Goal: Transaction & Acquisition: Purchase product/service

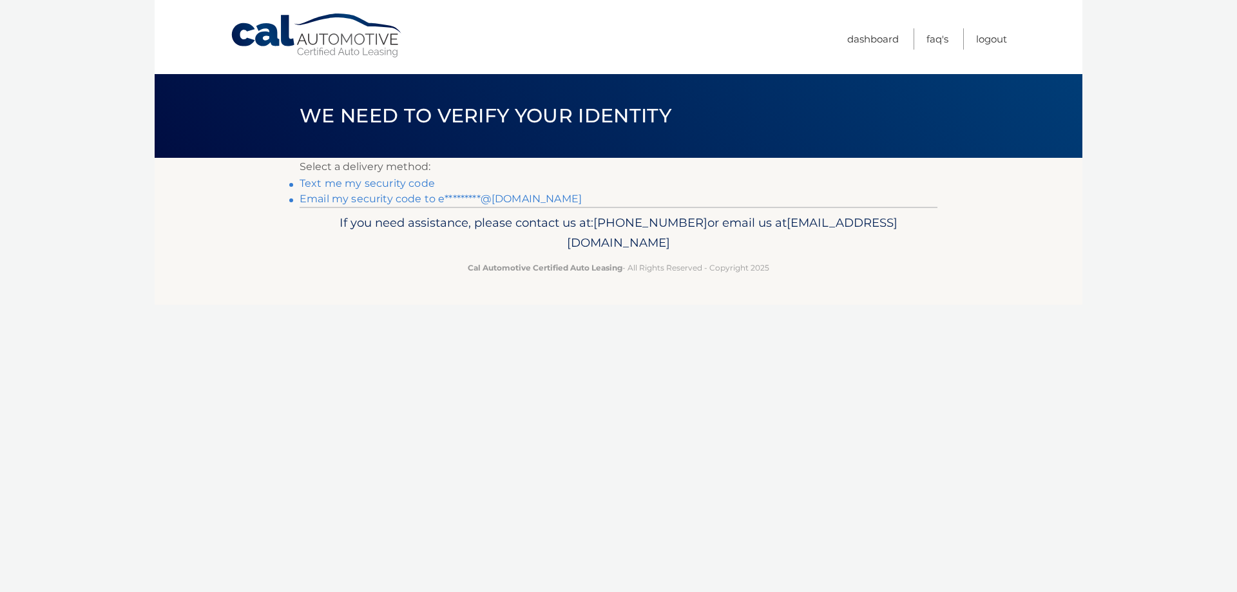
click at [496, 198] on link "Email my security code to e*********@[DOMAIN_NAME]" at bounding box center [441, 199] width 282 height 12
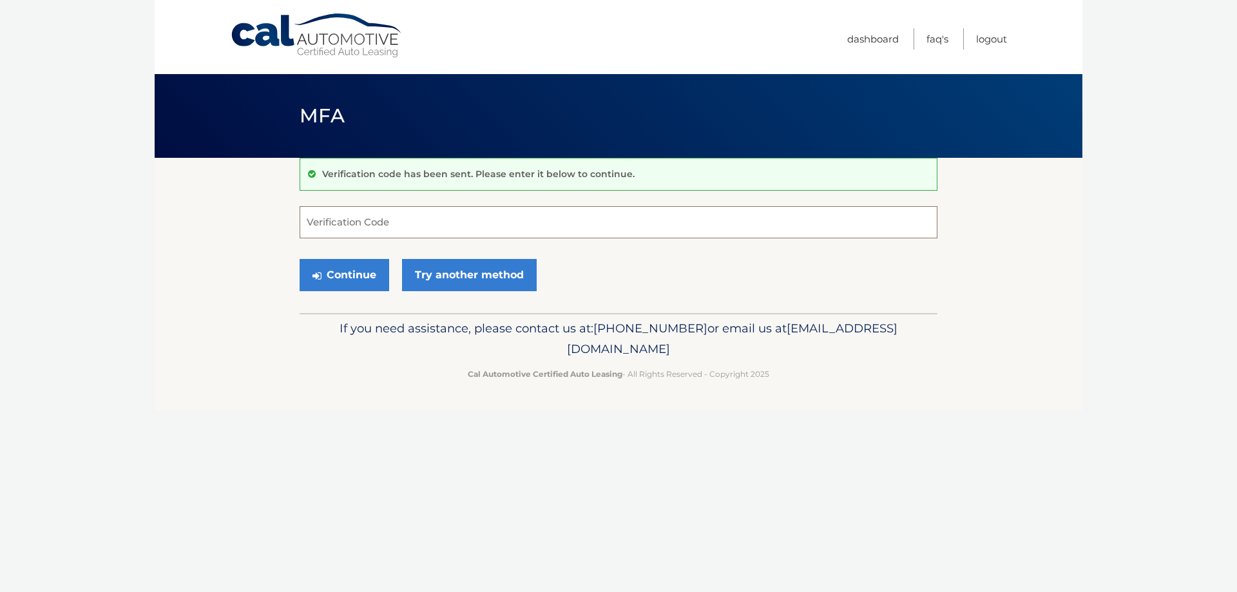
click at [412, 222] on input "Verification Code" at bounding box center [619, 222] width 638 height 32
type input "407693"
click at [300, 259] on button "Continue" at bounding box center [345, 275] width 90 height 32
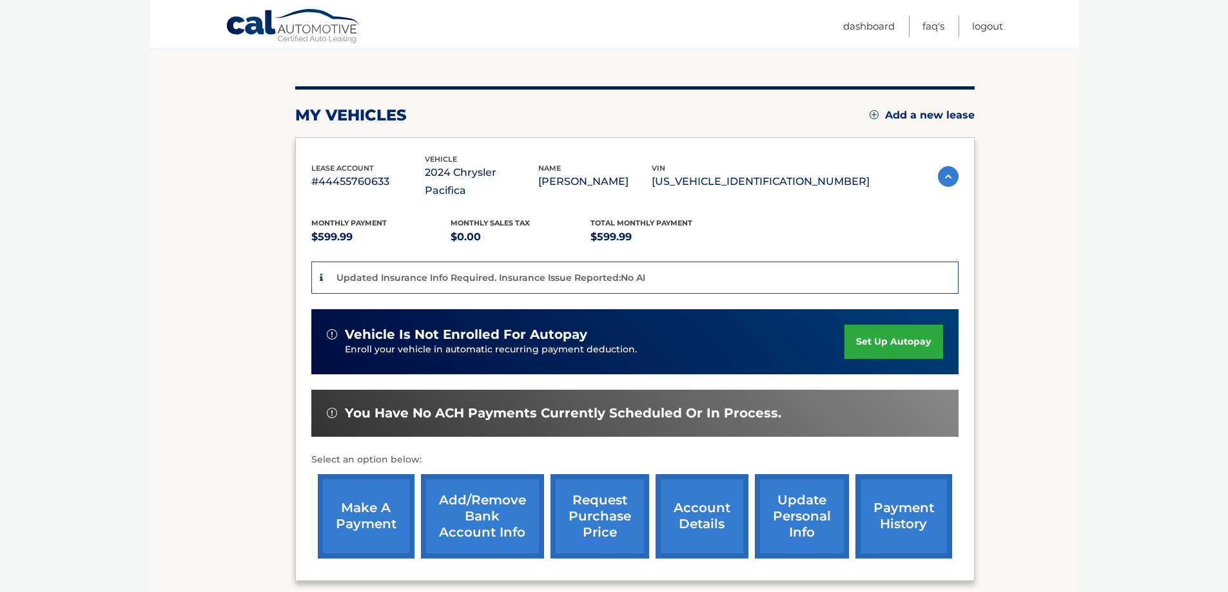
scroll to position [193, 0]
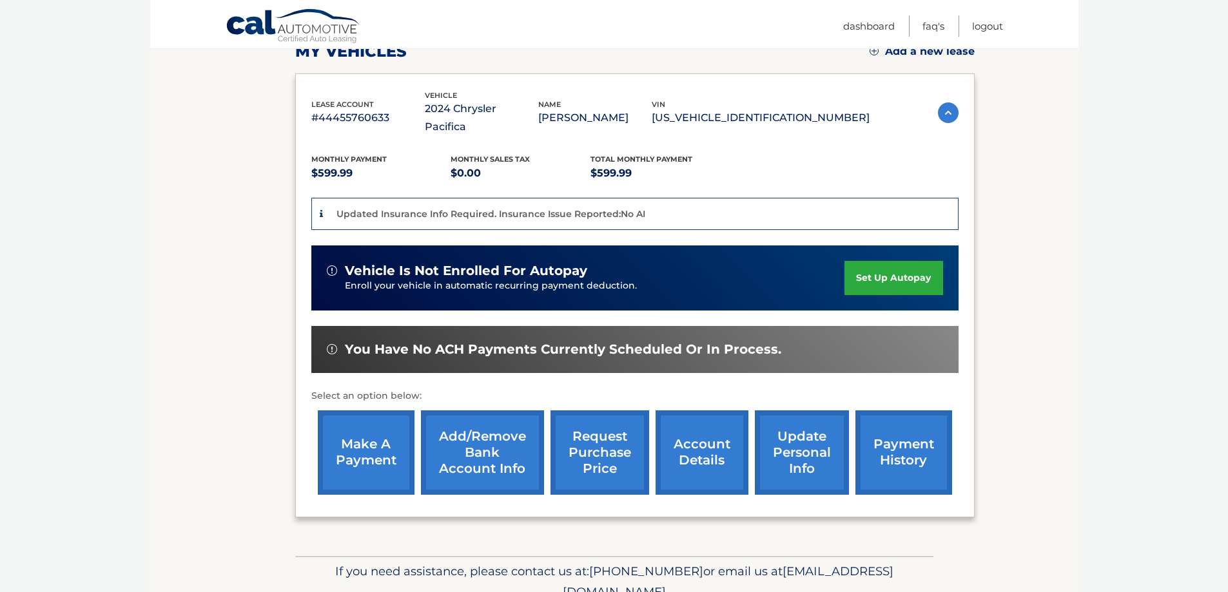
click at [348, 438] on link "make a payment" at bounding box center [366, 452] width 97 height 84
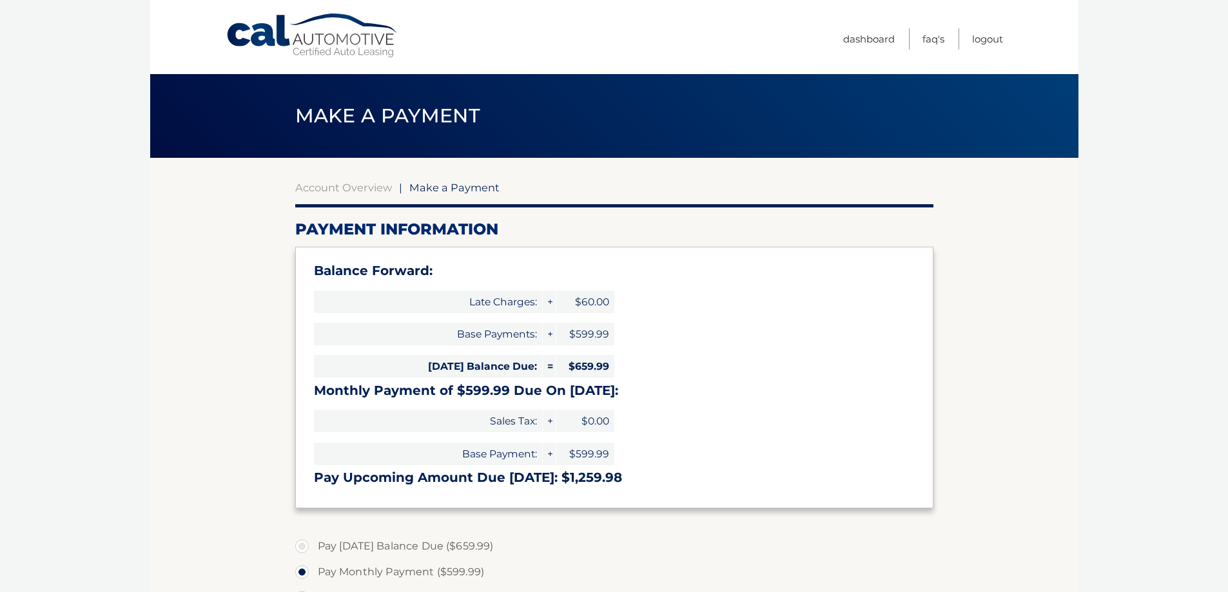
select select "MjA0NWU4MzctODYwYi00YTNhLTljNDItMTgwNDBiNDljZDIy"
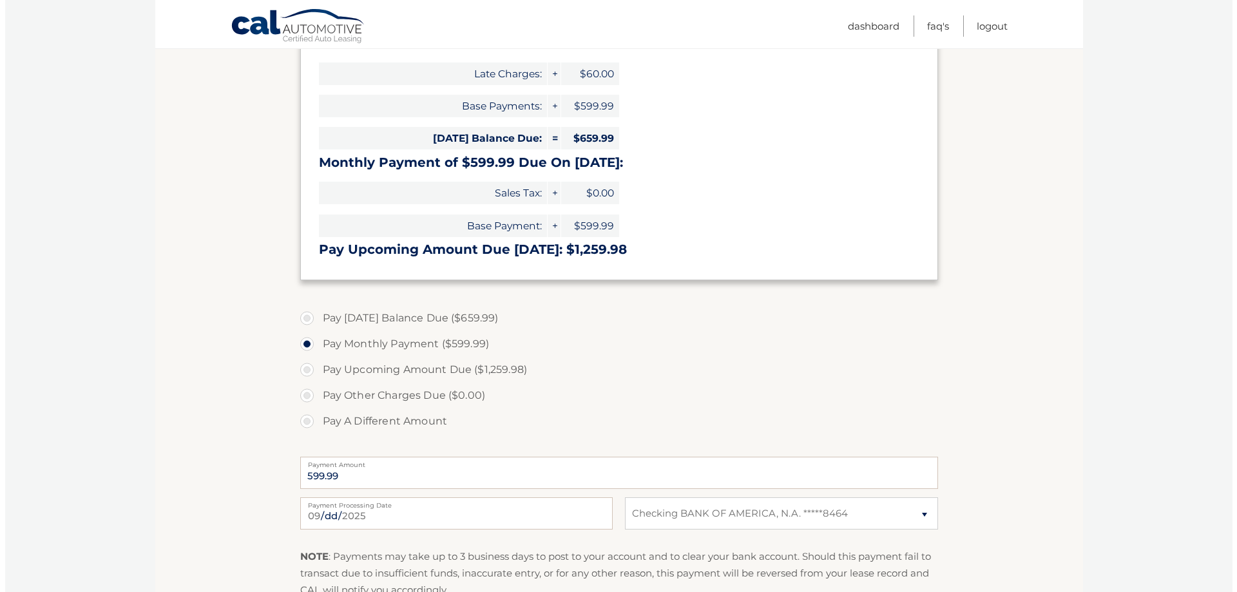
scroll to position [322, 0]
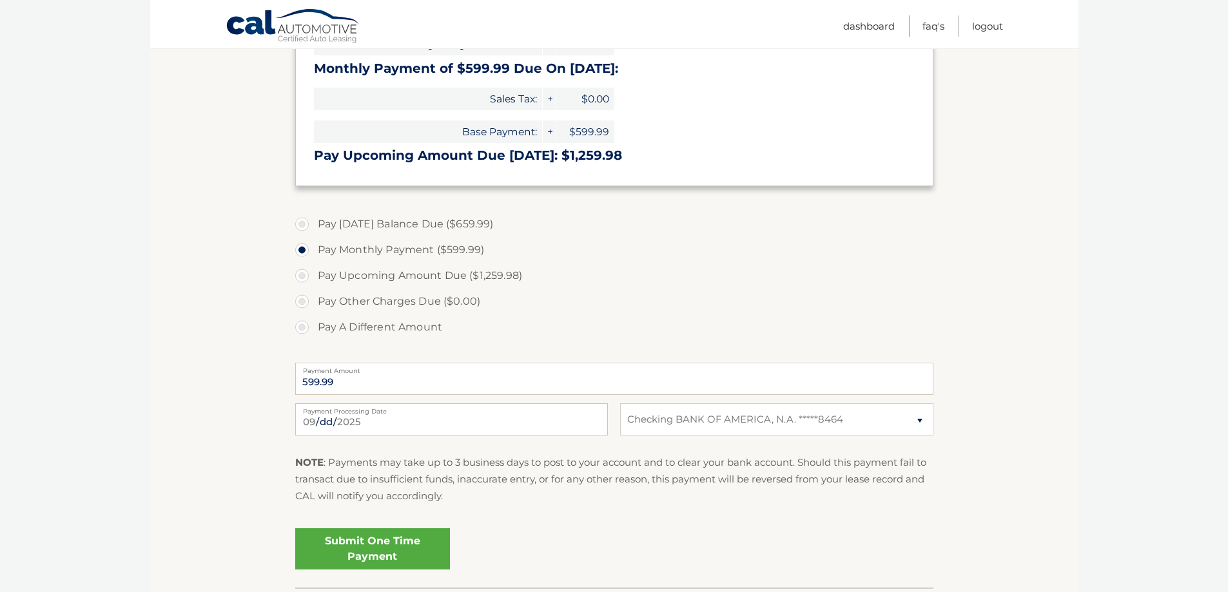
click at [293, 331] on section "Account Overview | Make a Payment Payment Information Balance Forward: Late Cha…" at bounding box center [614, 212] width 928 height 752
click at [300, 329] on label "Pay A Different Amount" at bounding box center [614, 327] width 638 height 26
click at [300, 329] on input "Pay A Different Amount" at bounding box center [306, 324] width 13 height 21
radio input "true"
click at [409, 389] on input "Payment Amount" at bounding box center [614, 379] width 638 height 32
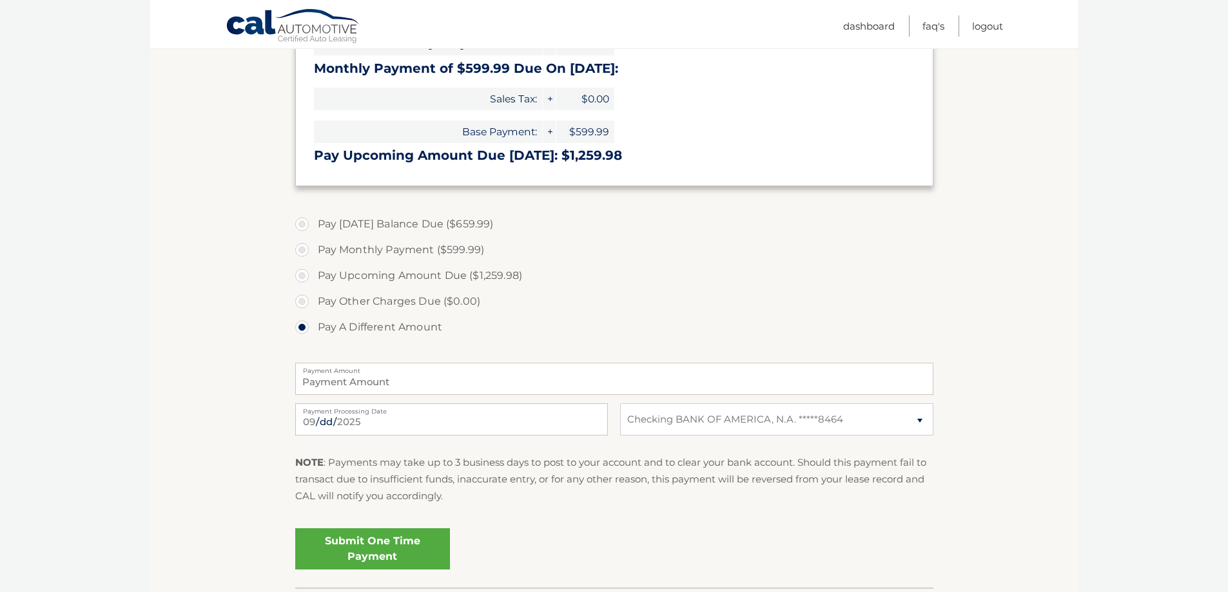
click at [306, 225] on label "Pay Today's Balance Due ($659.99)" at bounding box center [614, 224] width 638 height 26
click at [306, 225] on input "Pay Today's Balance Due ($659.99)" at bounding box center [306, 221] width 13 height 21
radio input "true"
type input "659.99"
click at [394, 554] on link "Submit One Time Payment" at bounding box center [372, 548] width 155 height 41
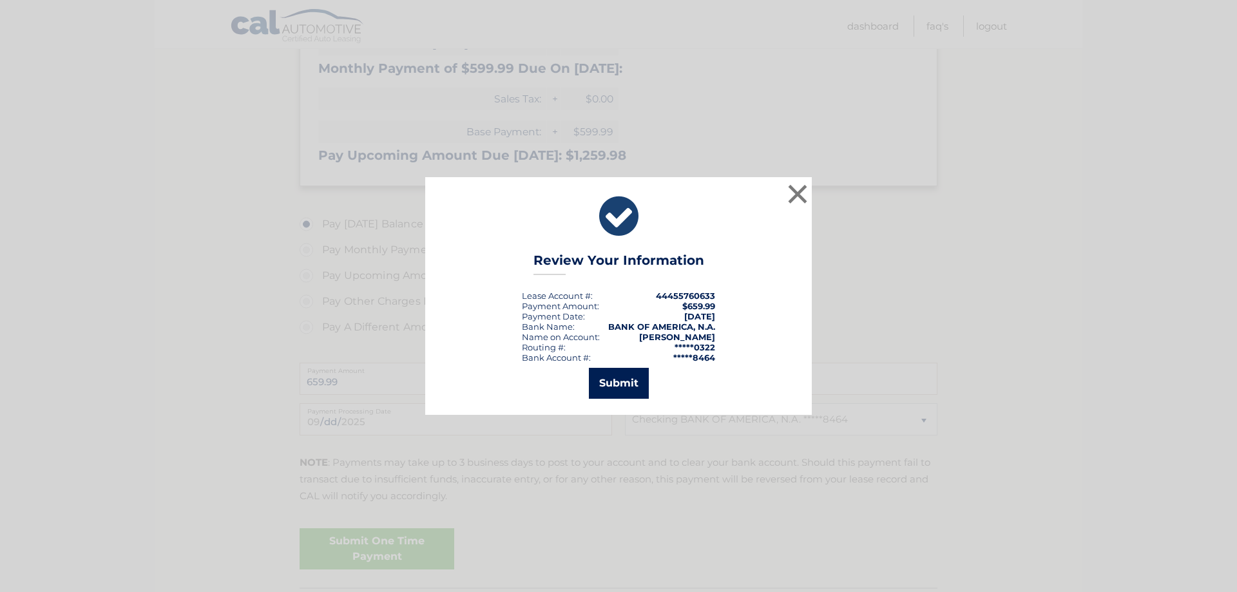
drag, startPoint x: 619, startPoint y: 380, endPoint x: 787, endPoint y: 63, distance: 359.4
click at [619, 381] on button "Submit" at bounding box center [619, 383] width 60 height 31
